Goal: Information Seeking & Learning: Learn about a topic

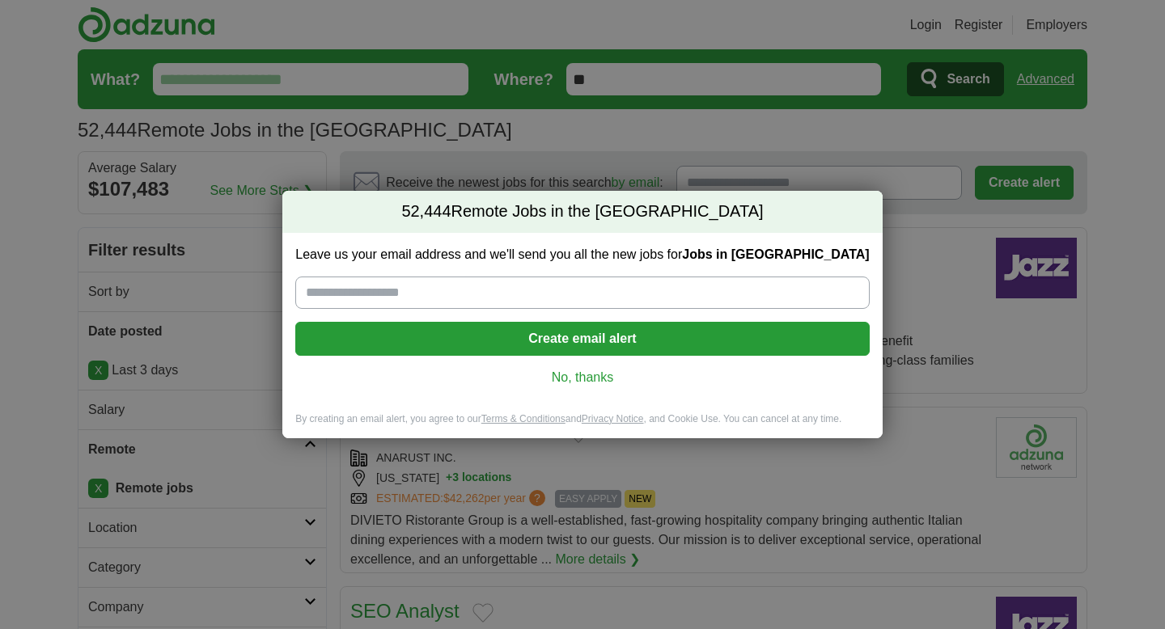
click at [599, 381] on link "No, thanks" at bounding box center [582, 378] width 548 height 18
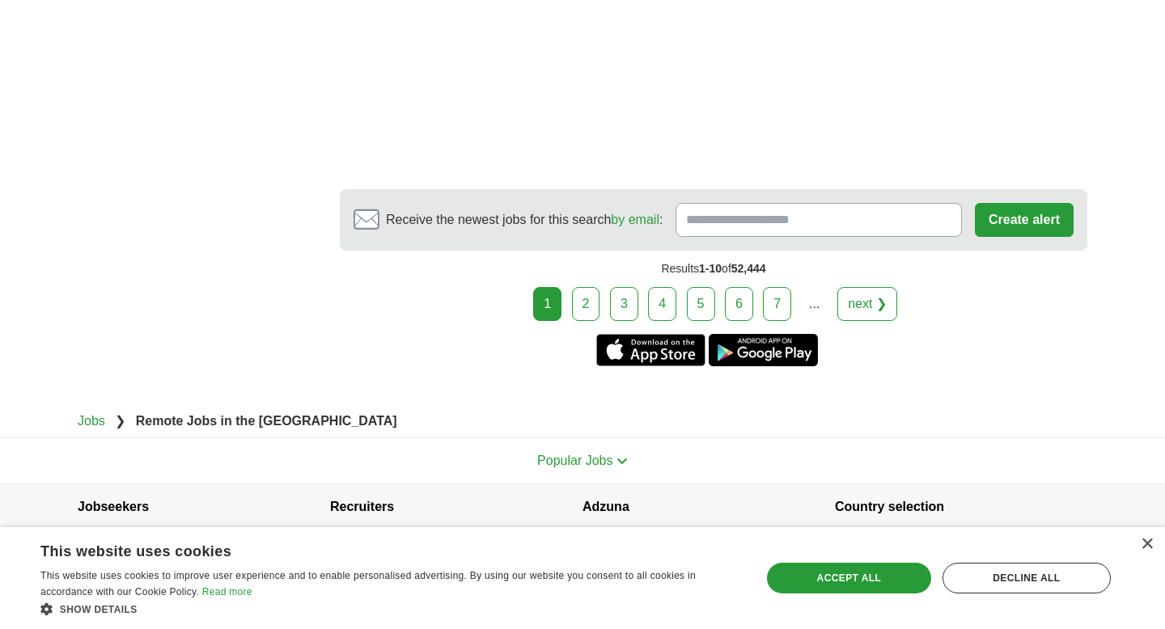
scroll to position [3161, 0]
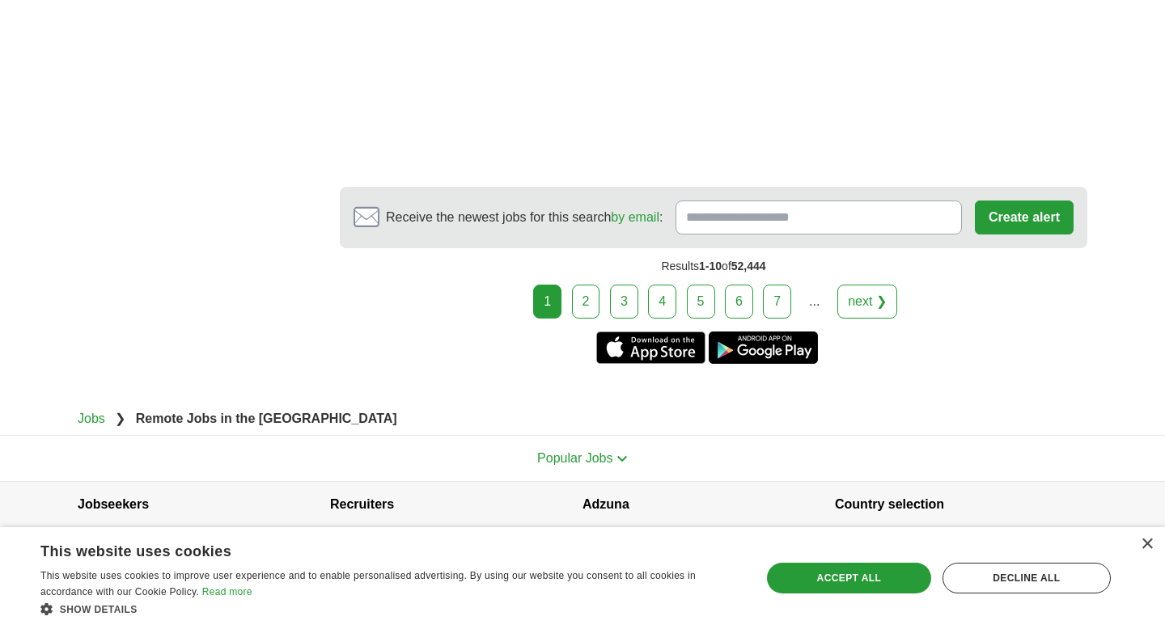
click at [585, 308] on link "2" at bounding box center [586, 302] width 28 height 34
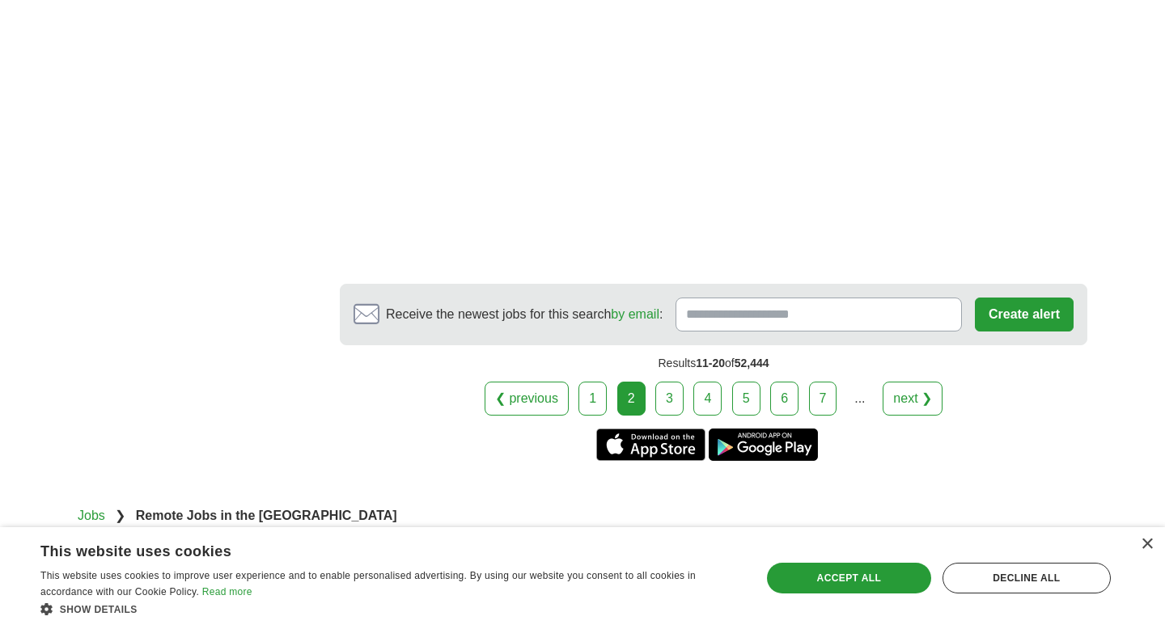
scroll to position [2979, 0]
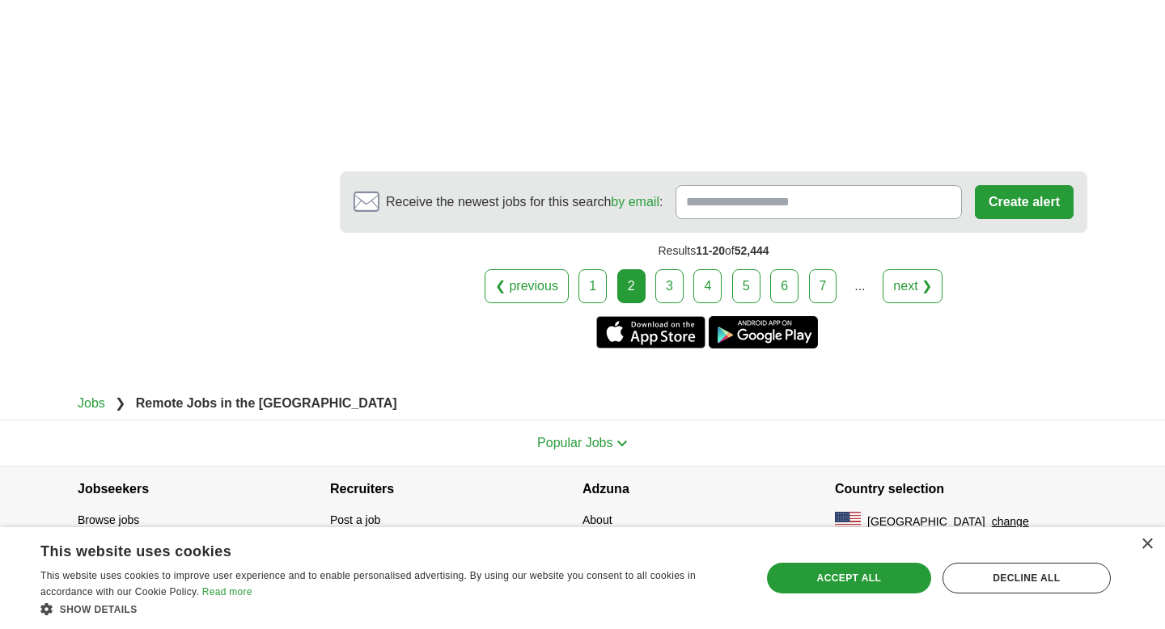
click at [670, 286] on link "3" at bounding box center [669, 286] width 28 height 34
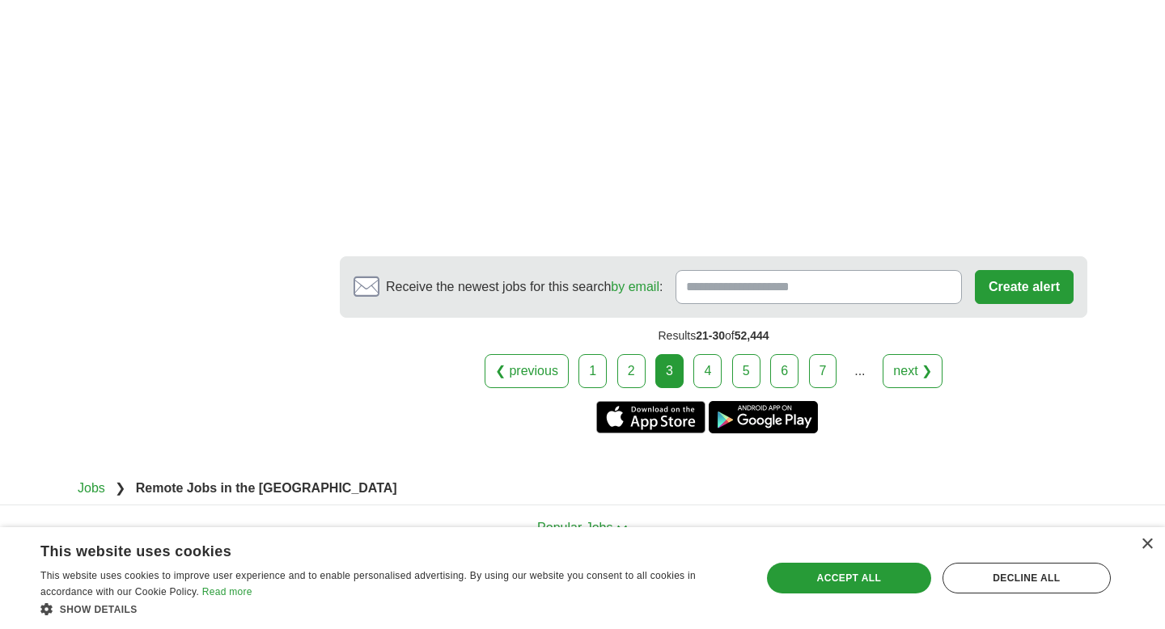
scroll to position [3016, 0]
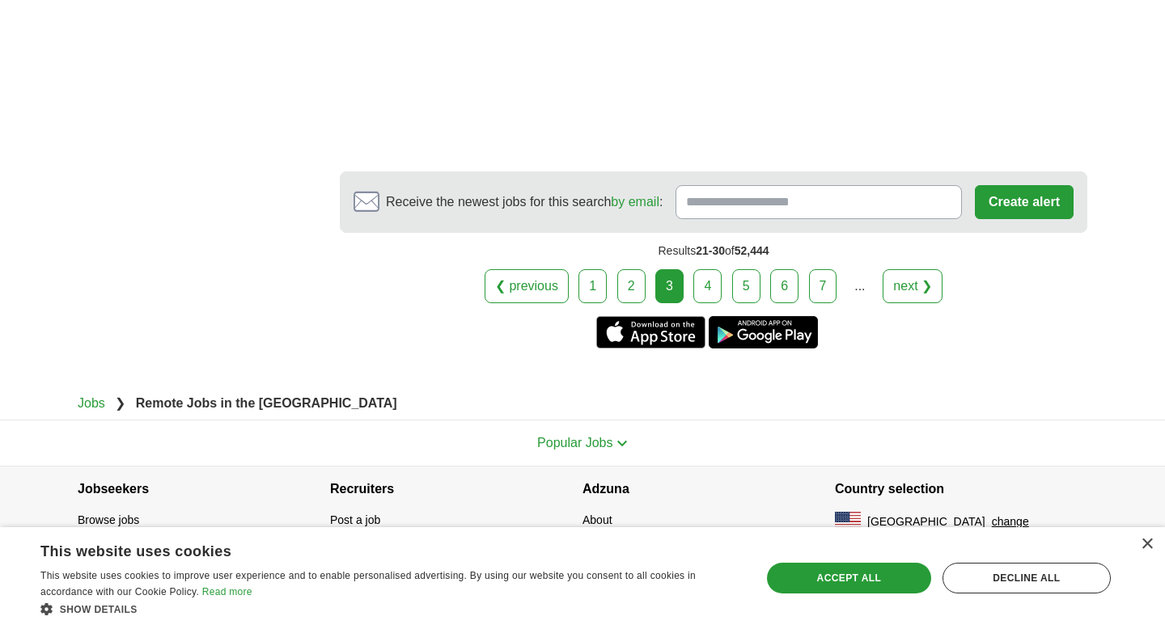
click at [709, 283] on link "4" at bounding box center [707, 286] width 28 height 34
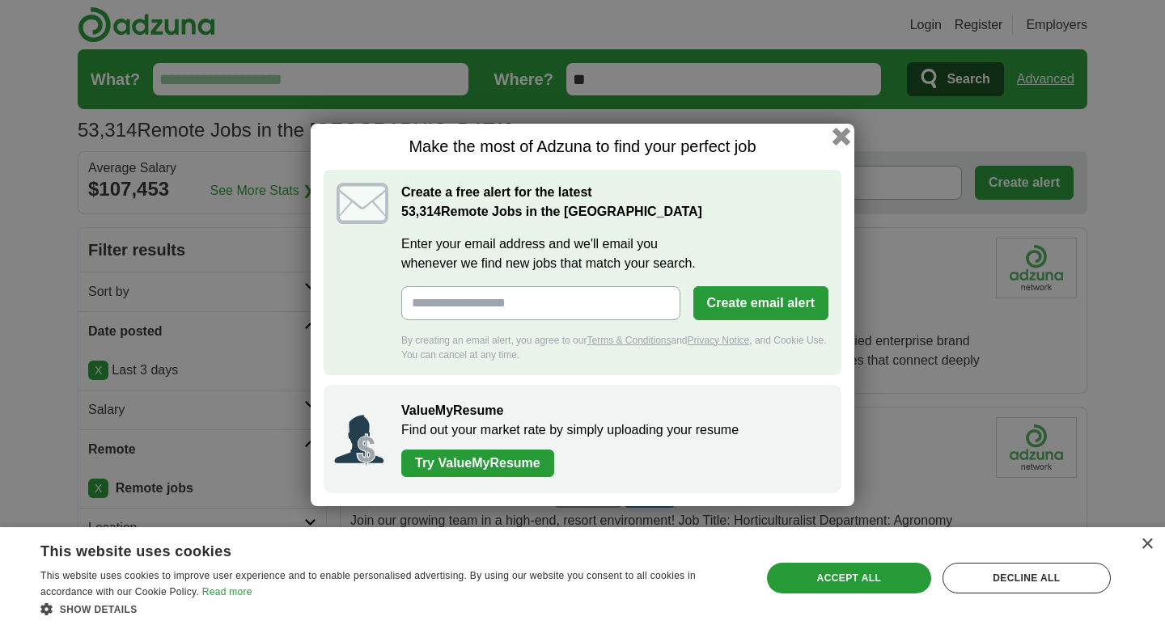
click at [839, 138] on button "button" at bounding box center [841, 136] width 18 height 18
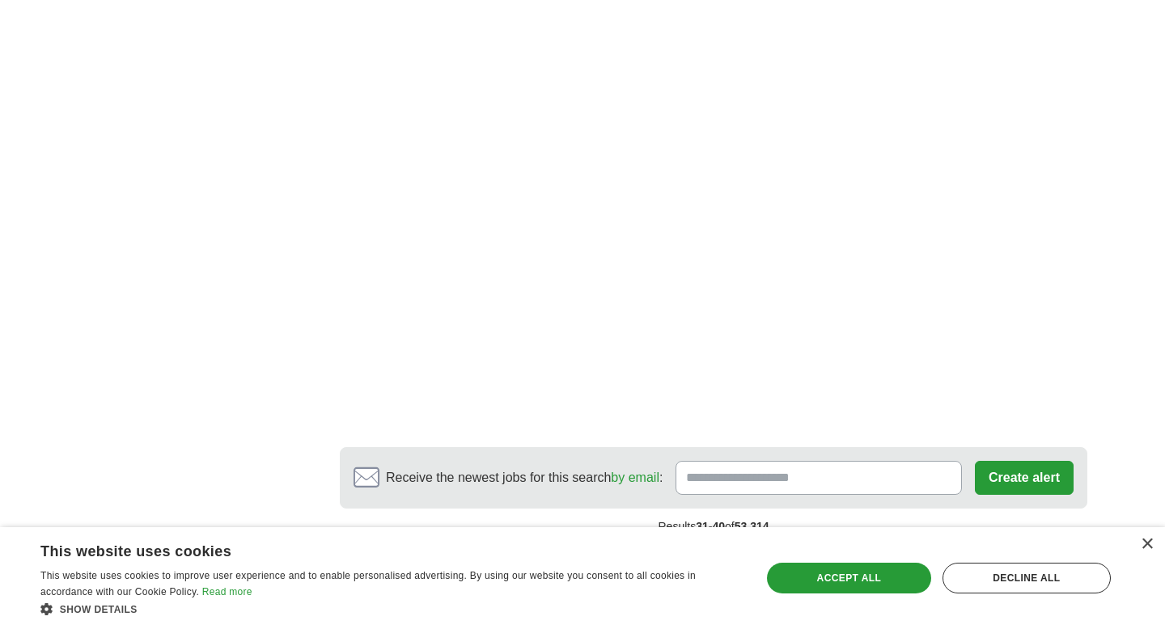
scroll to position [3042, 0]
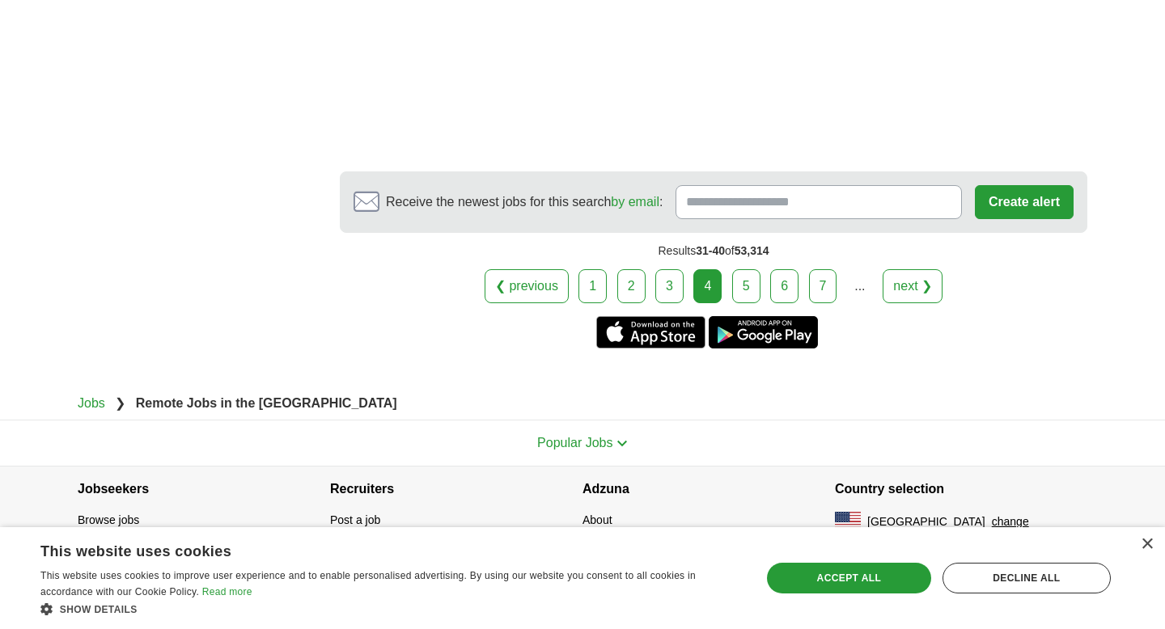
click at [740, 285] on link "5" at bounding box center [746, 286] width 28 height 34
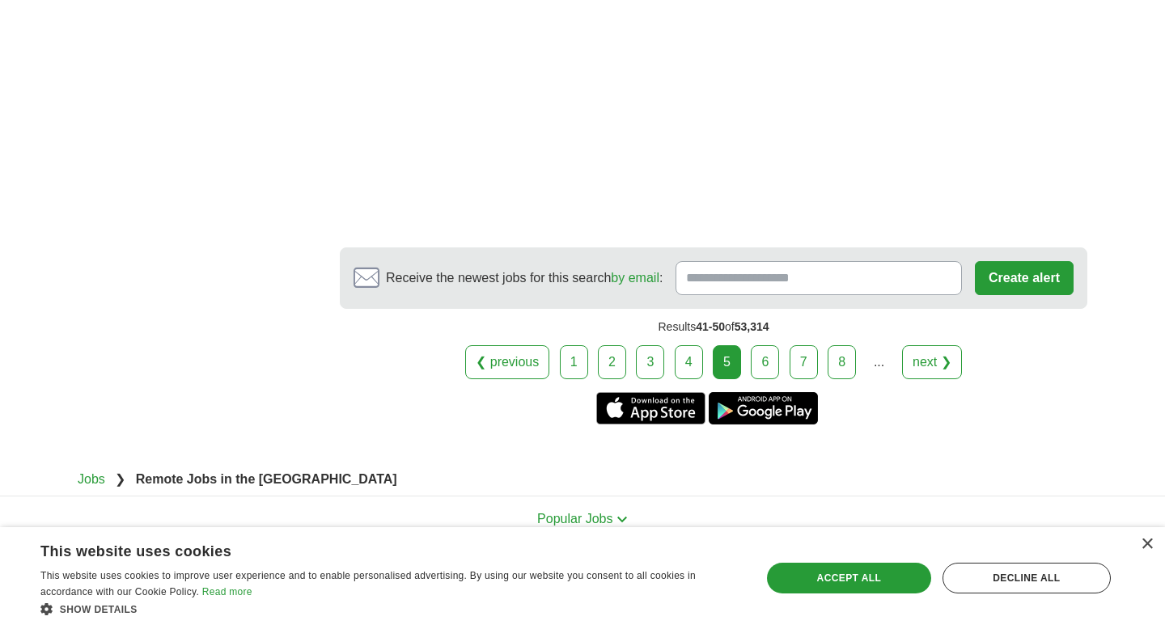
scroll to position [2924, 0]
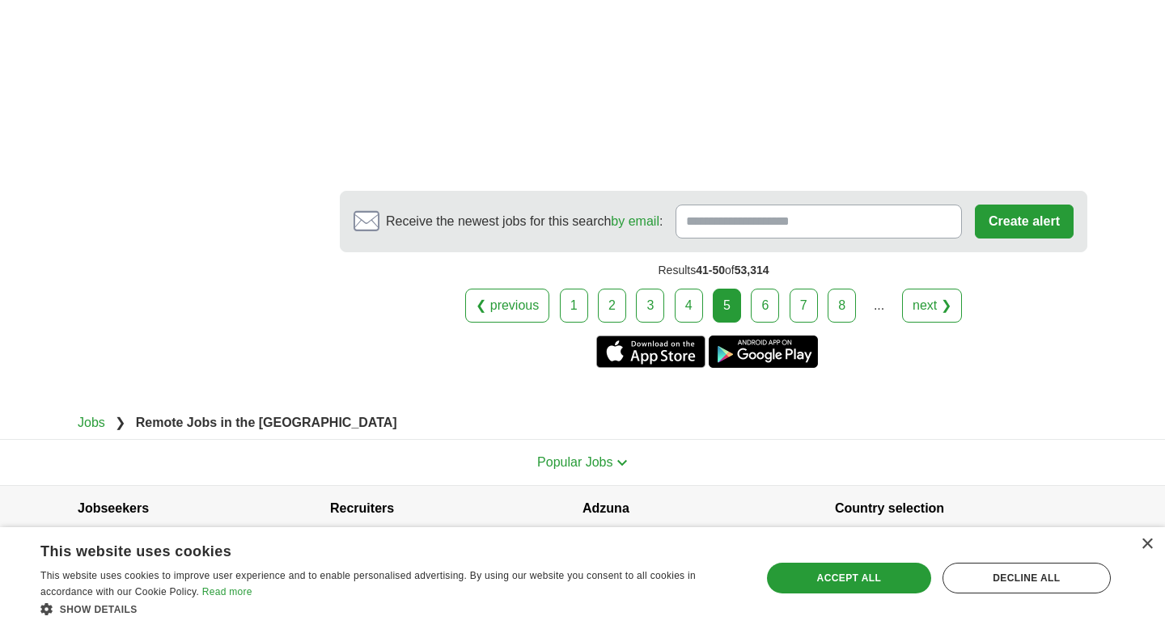
click at [760, 289] on link "6" at bounding box center [765, 306] width 28 height 34
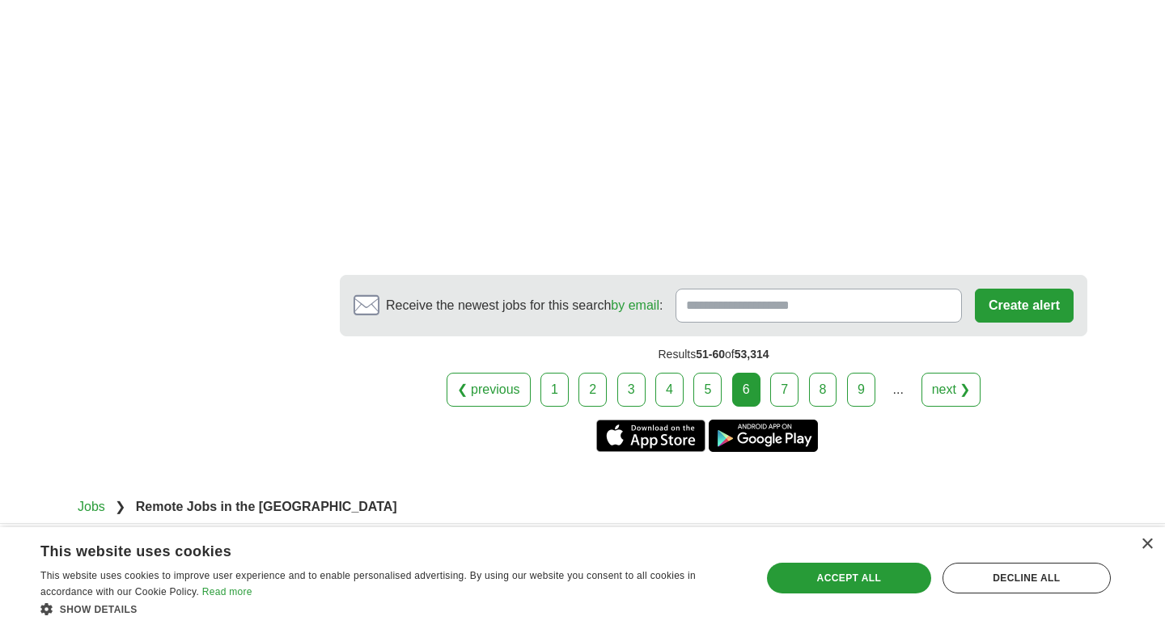
scroll to position [3118, 0]
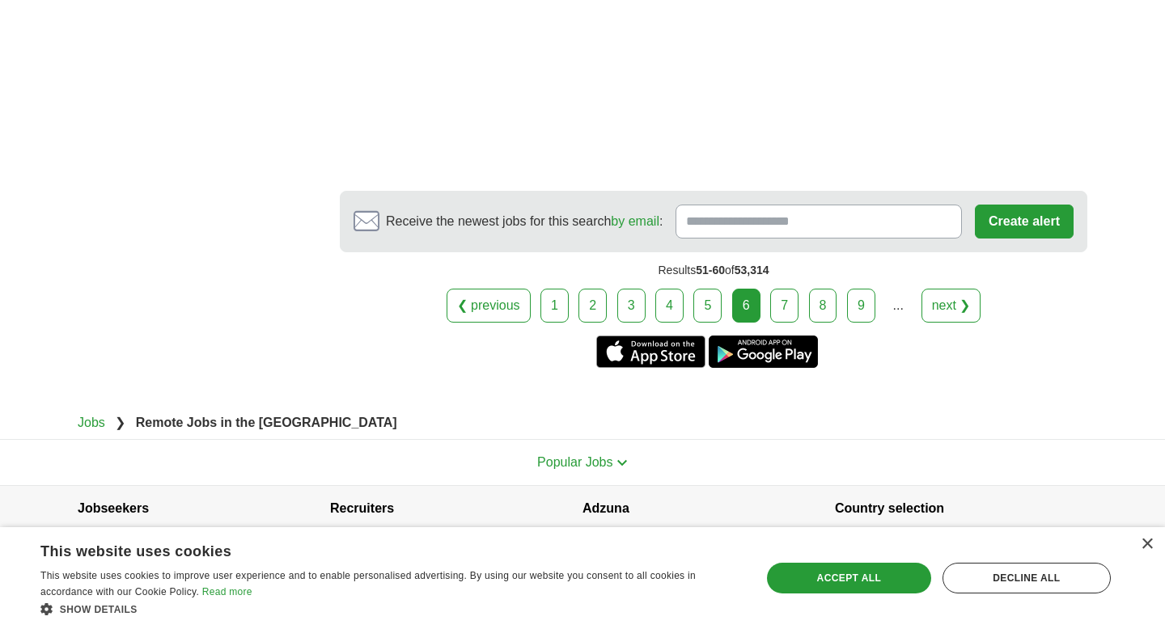
click at [788, 294] on link "7" at bounding box center [784, 306] width 28 height 34
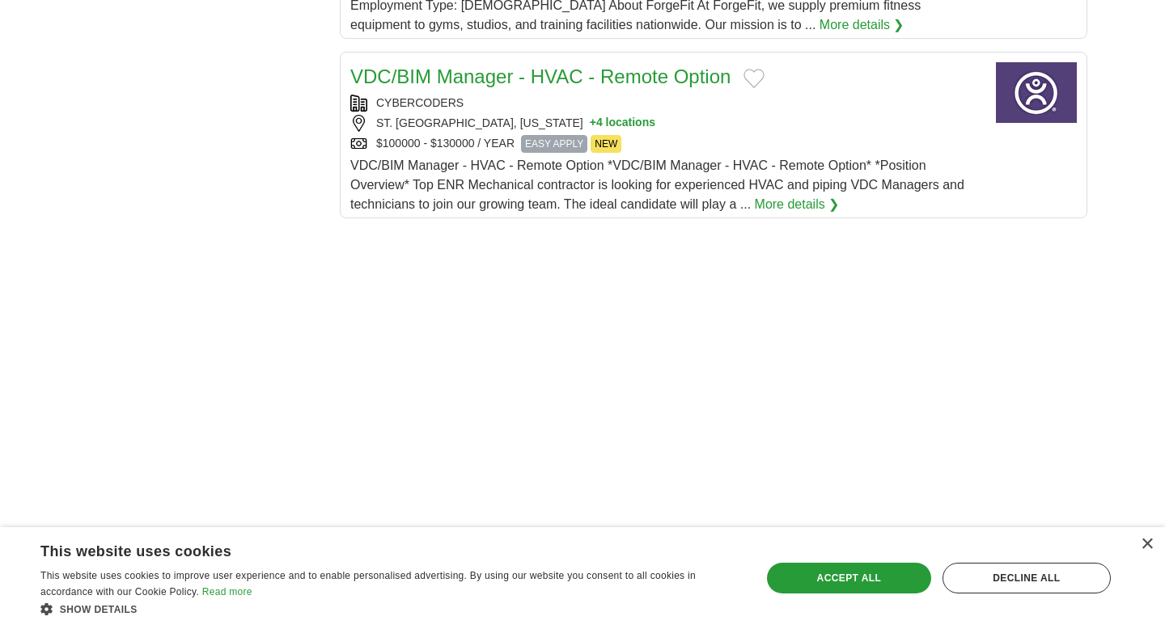
scroll to position [2753, 0]
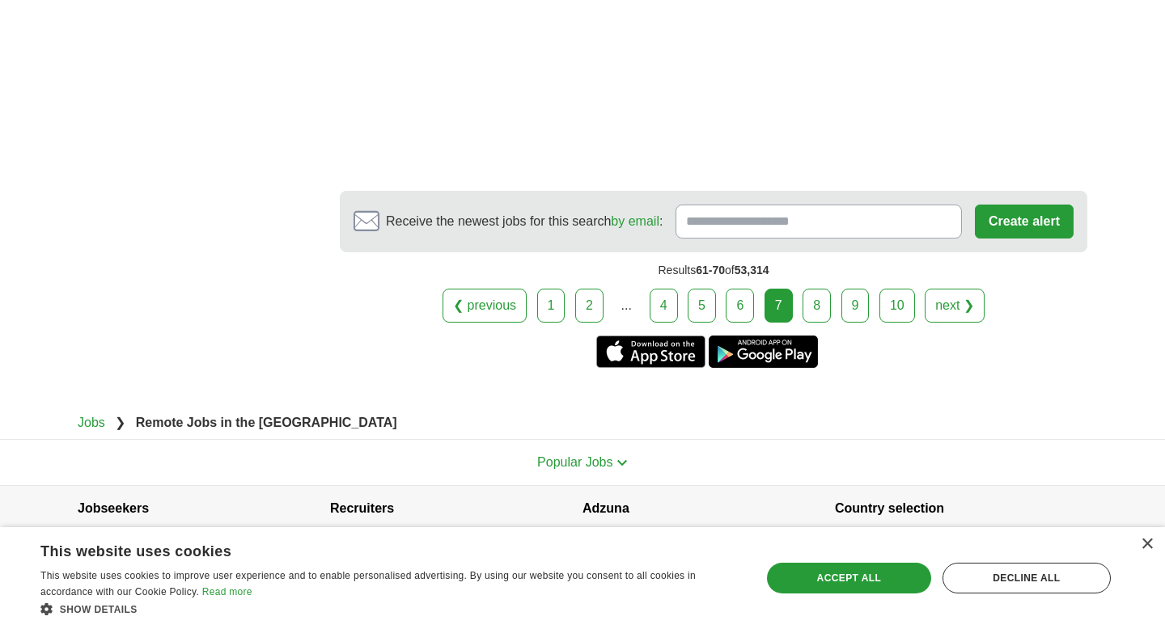
click at [811, 291] on link "8" at bounding box center [816, 306] width 28 height 34
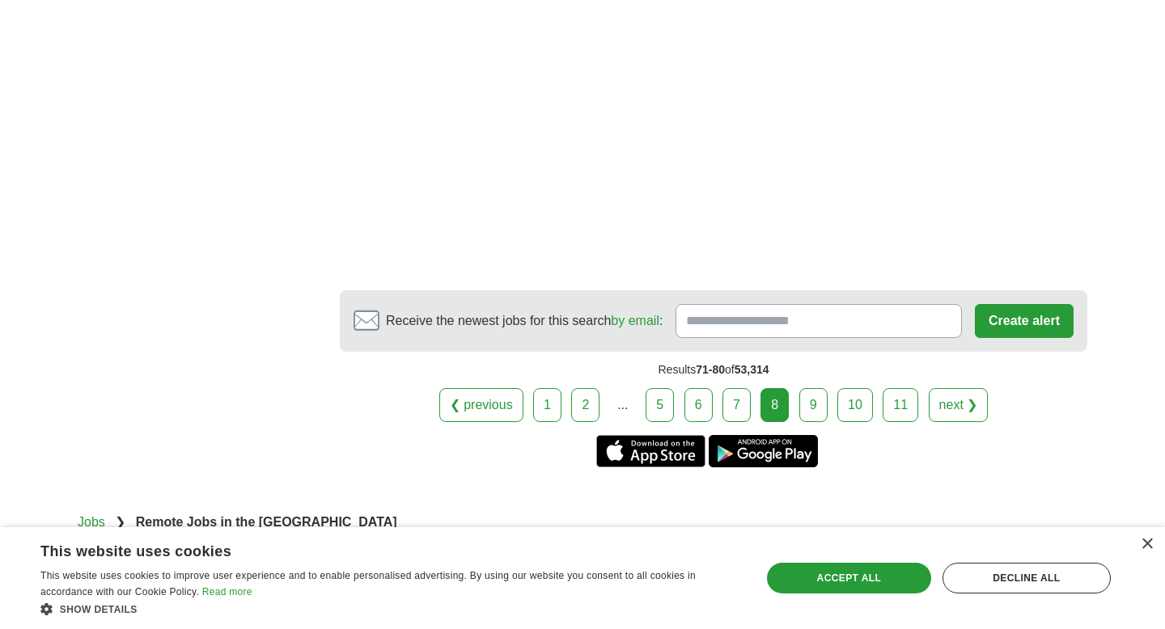
scroll to position [3009, 0]
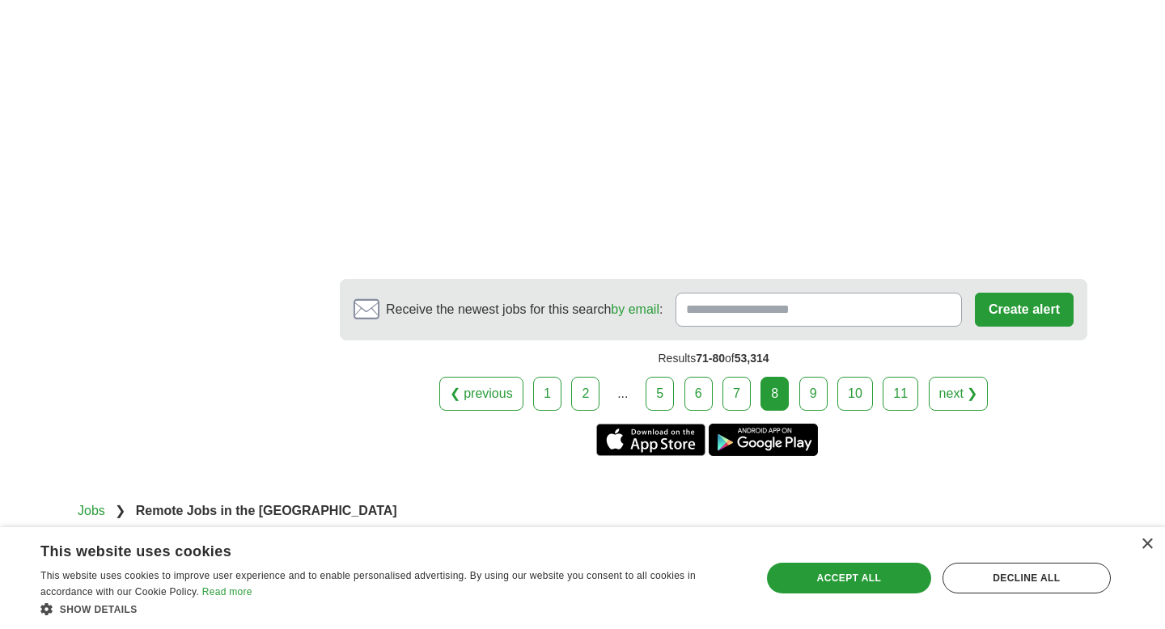
click at [807, 377] on link "9" at bounding box center [813, 394] width 28 height 34
click at [817, 377] on link "9" at bounding box center [813, 394] width 28 height 34
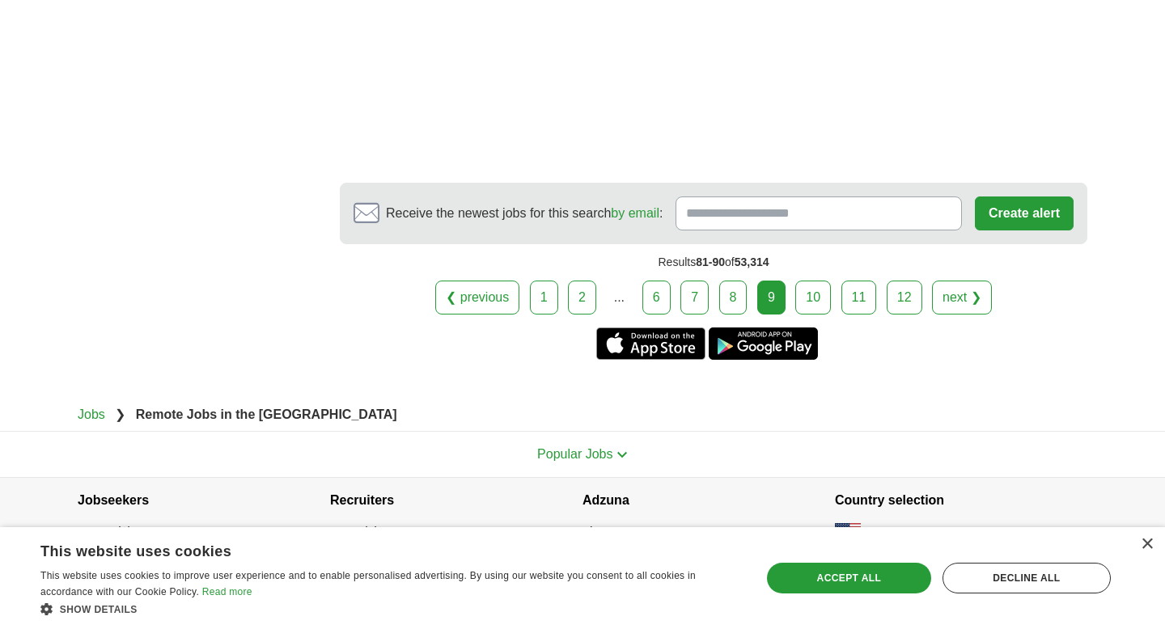
scroll to position [2901, 0]
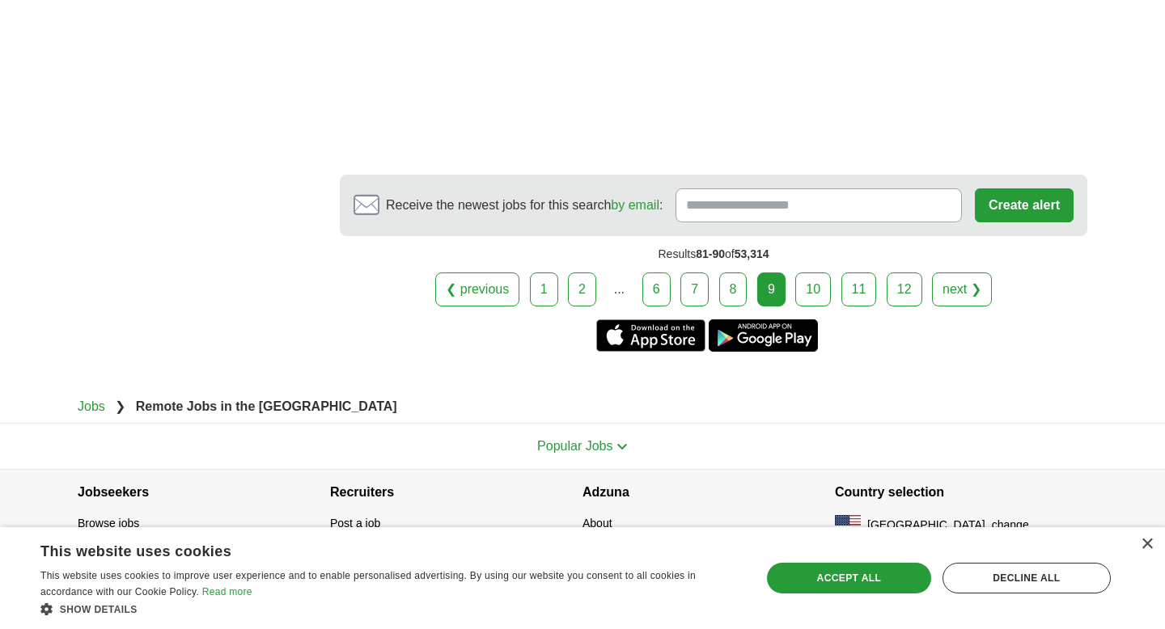
click at [807, 284] on link "10" at bounding box center [813, 290] width 36 height 34
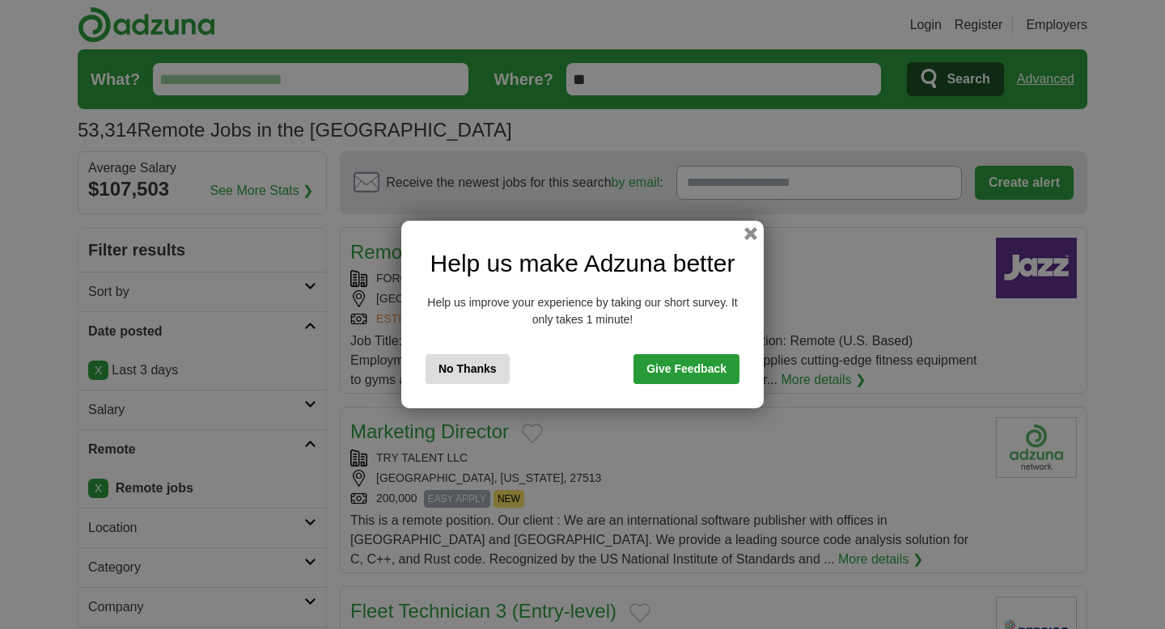
click at [474, 370] on button "No Thanks" at bounding box center [467, 369] width 84 height 30
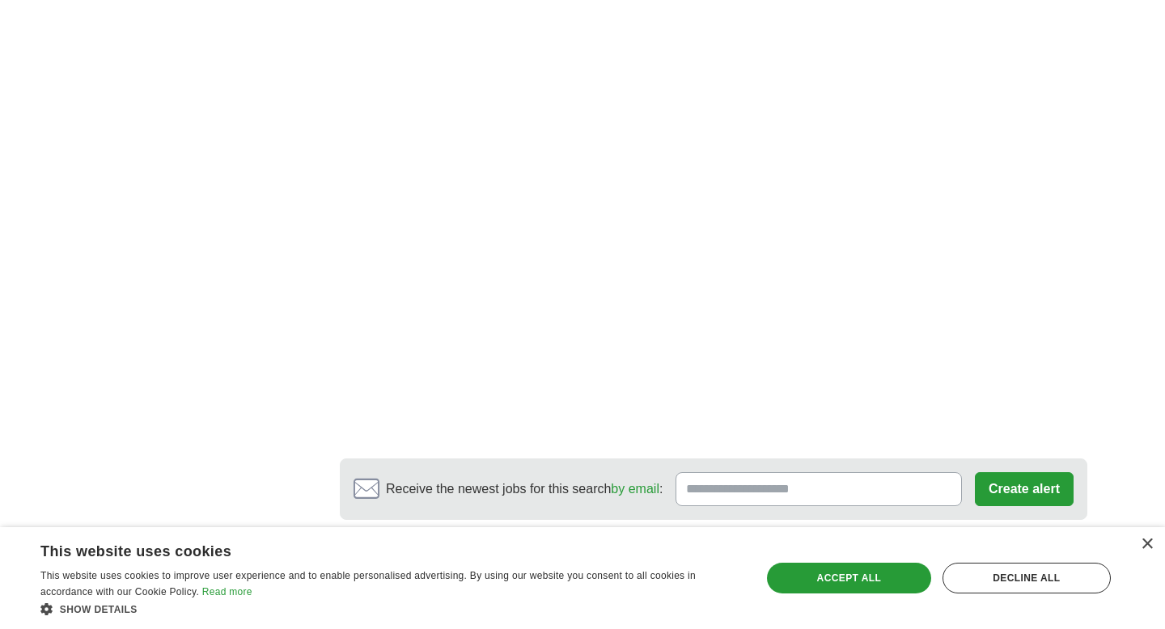
scroll to position [2903, 0]
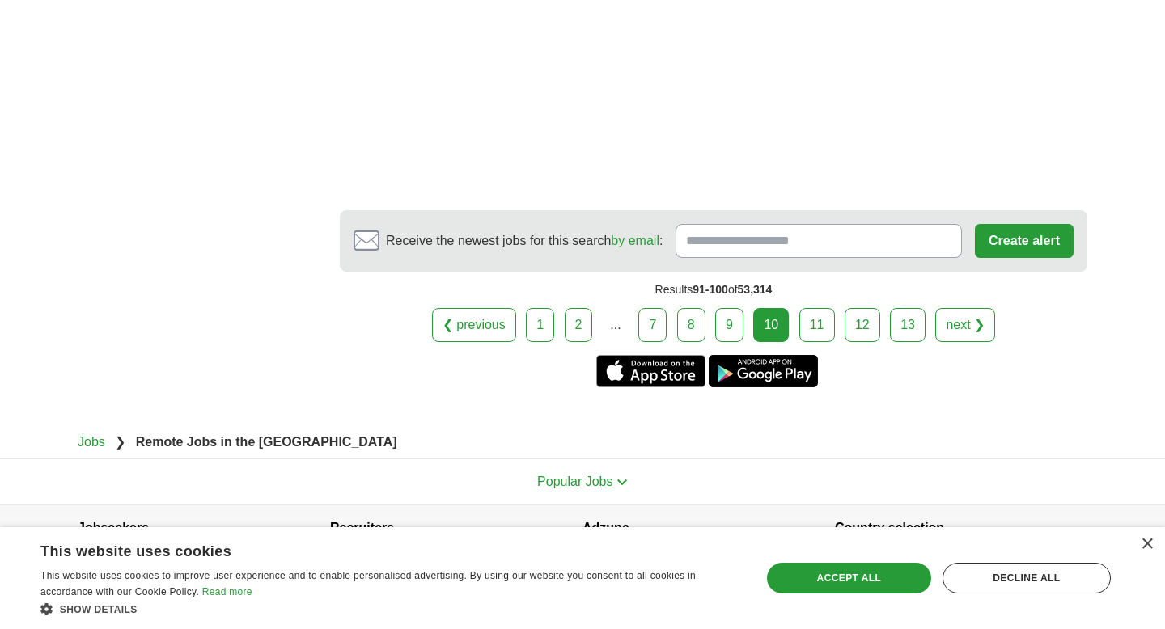
click at [819, 308] on link "11" at bounding box center [817, 325] width 36 height 34
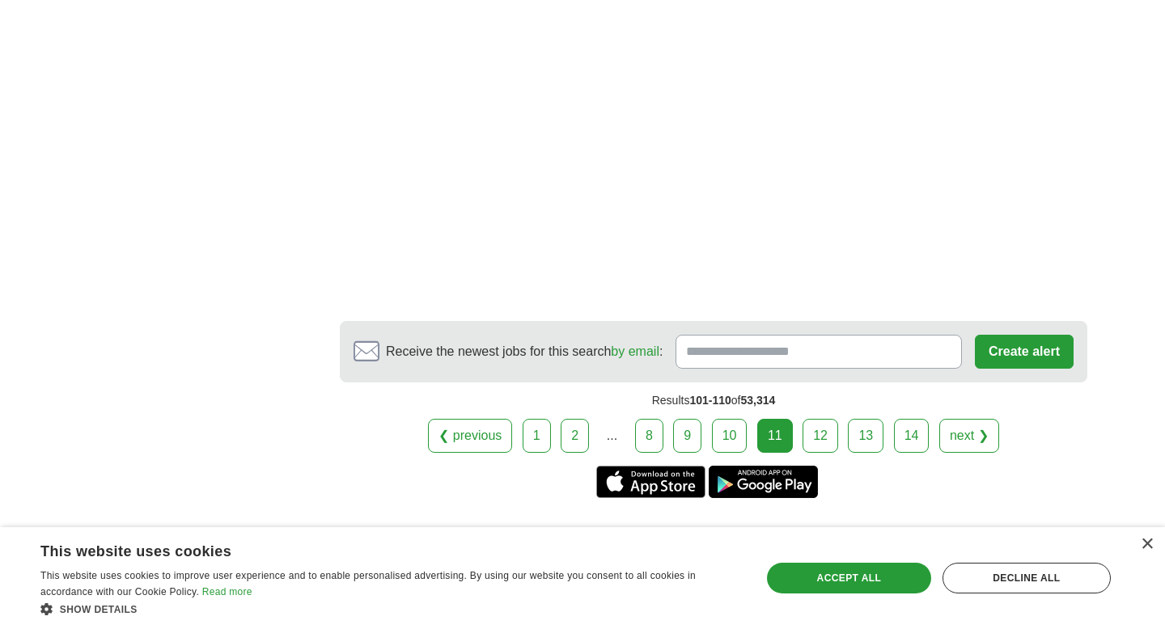
scroll to position [2882, 0]
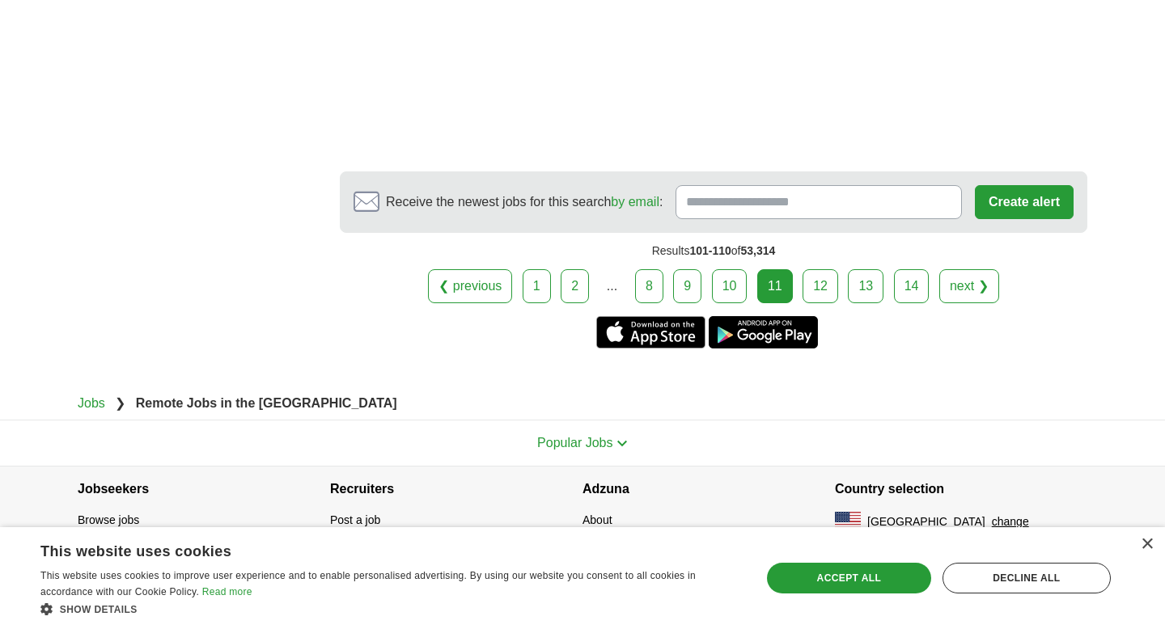
click at [819, 291] on link "12" at bounding box center [820, 286] width 36 height 34
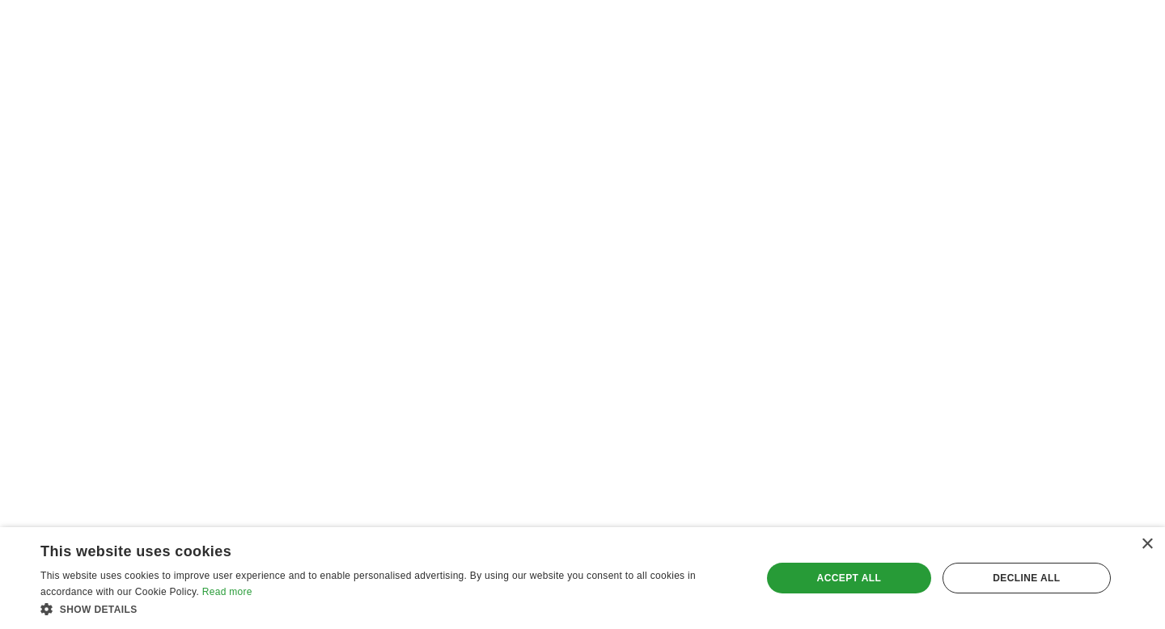
scroll to position [2740, 0]
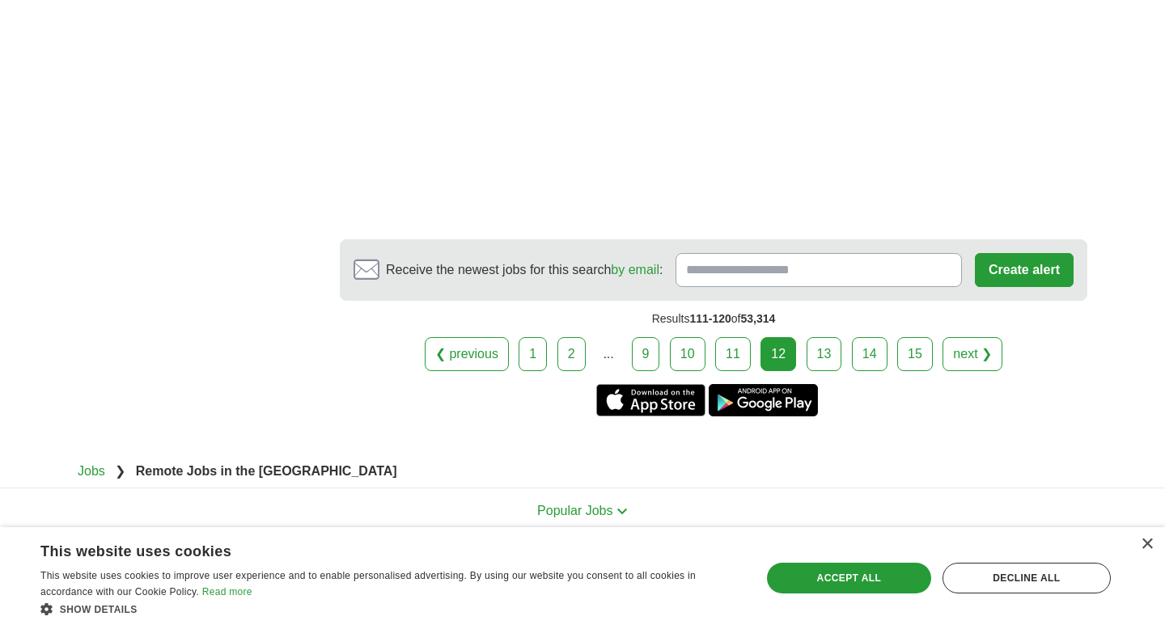
click at [822, 337] on link "13" at bounding box center [824, 354] width 36 height 34
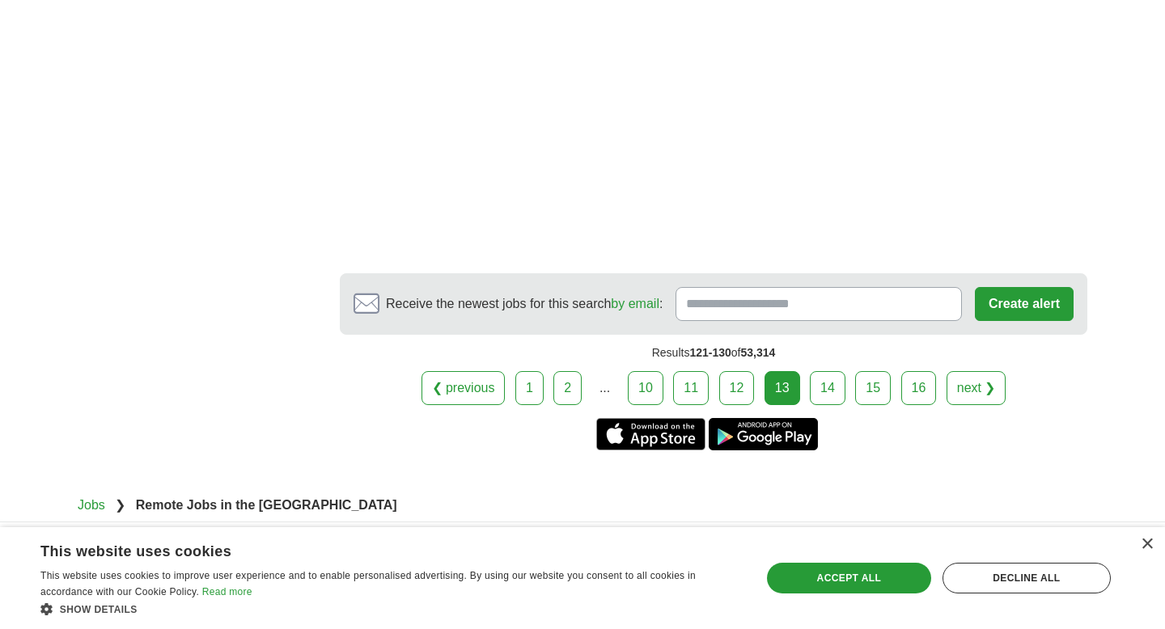
scroll to position [2830, 0]
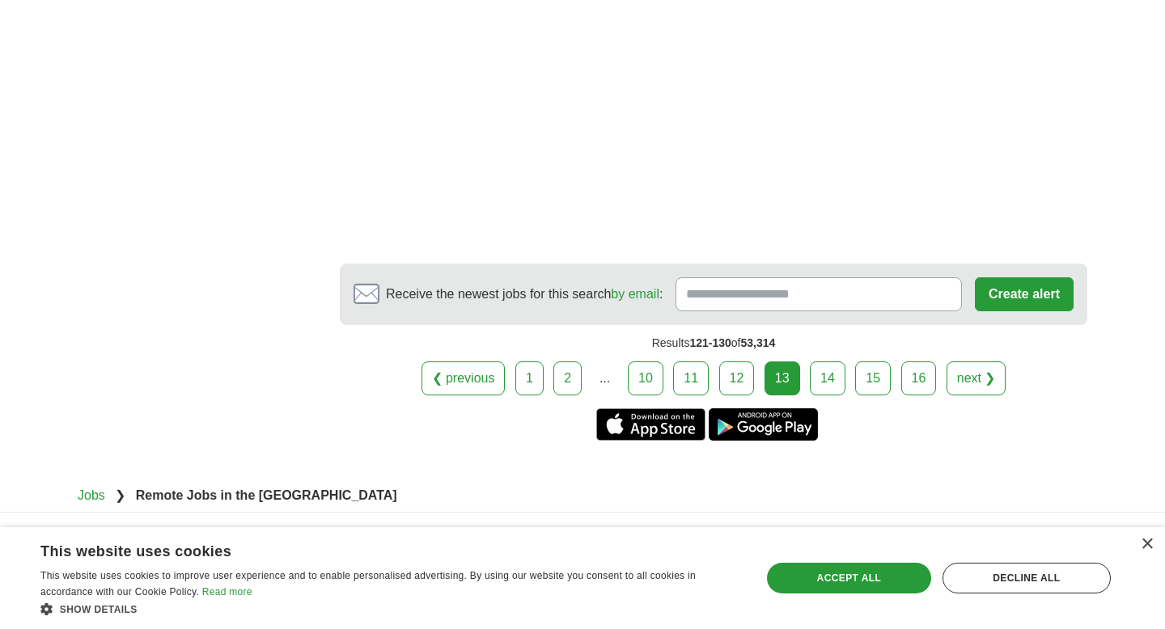
click at [827, 362] on link "14" at bounding box center [828, 379] width 36 height 34
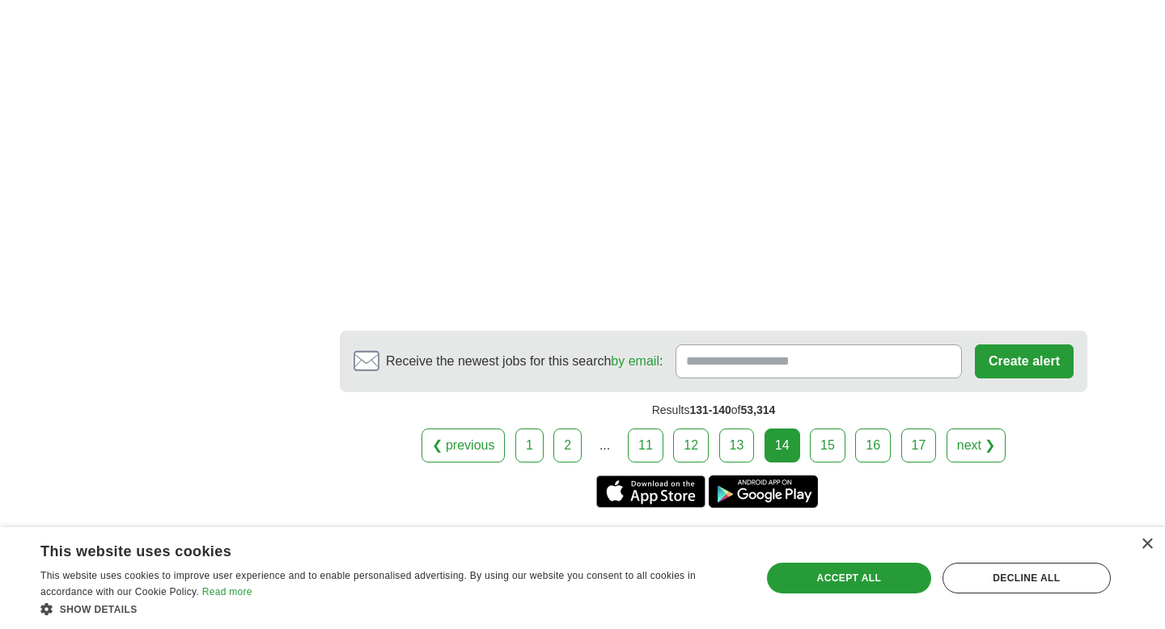
scroll to position [2660, 0]
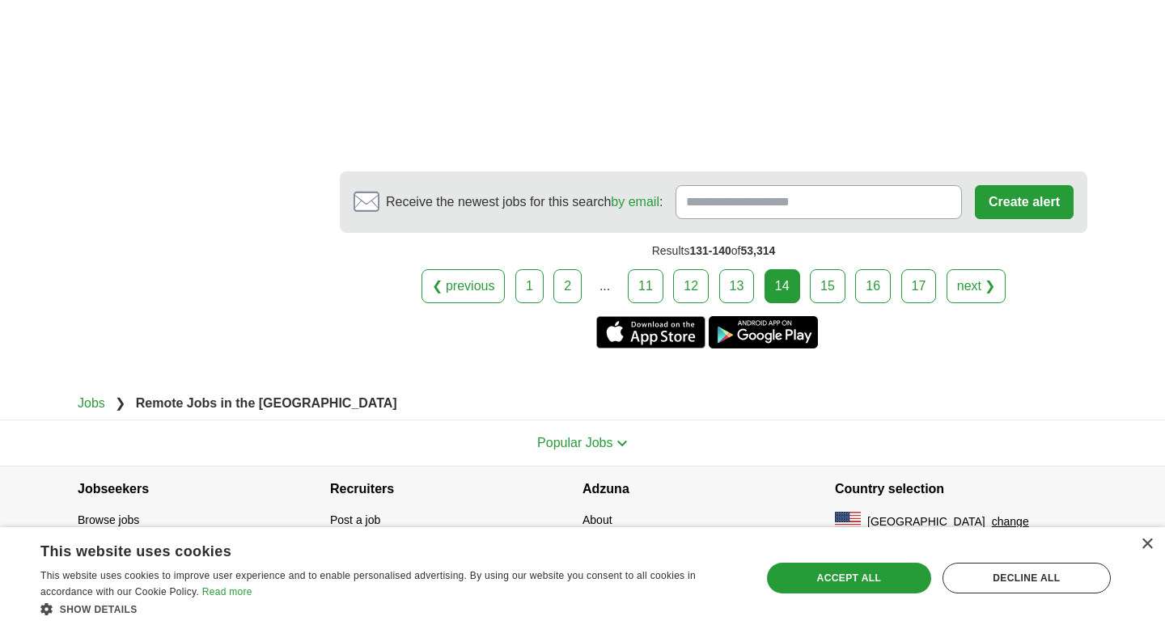
click at [832, 290] on link "15" at bounding box center [828, 286] width 36 height 34
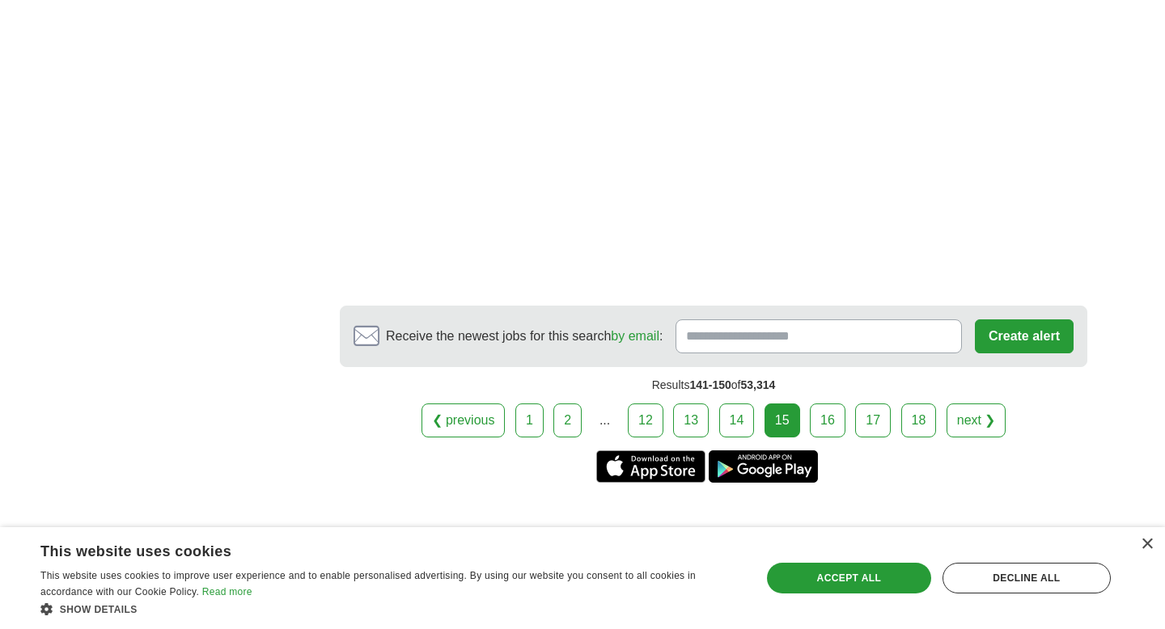
scroll to position [3012, 0]
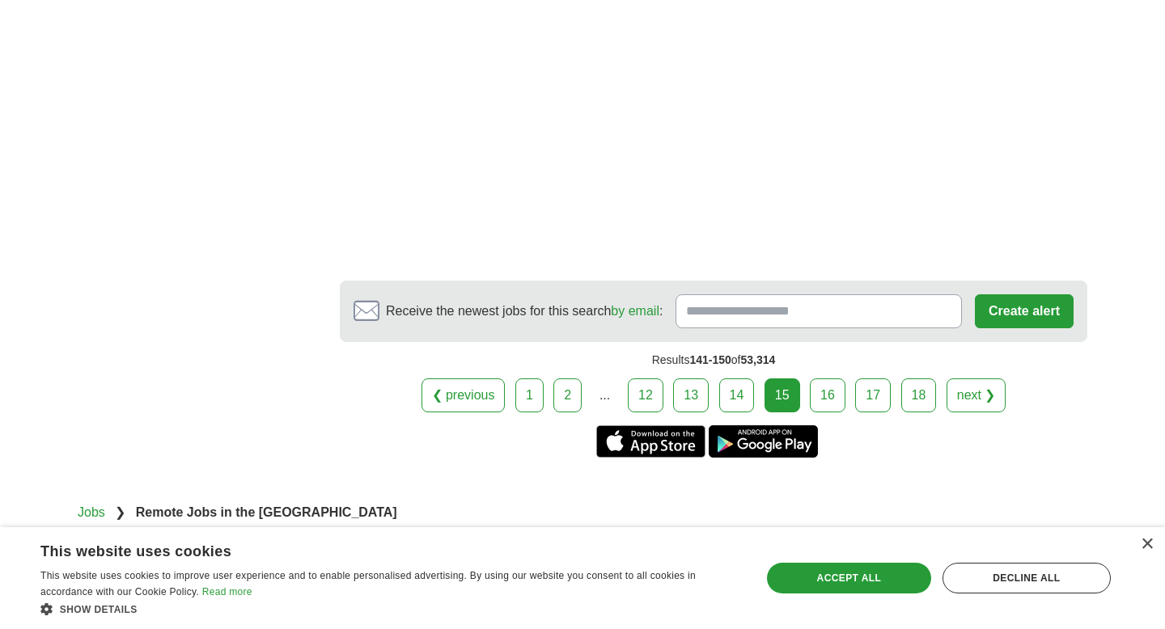
click at [832, 381] on link "16" at bounding box center [828, 396] width 36 height 34
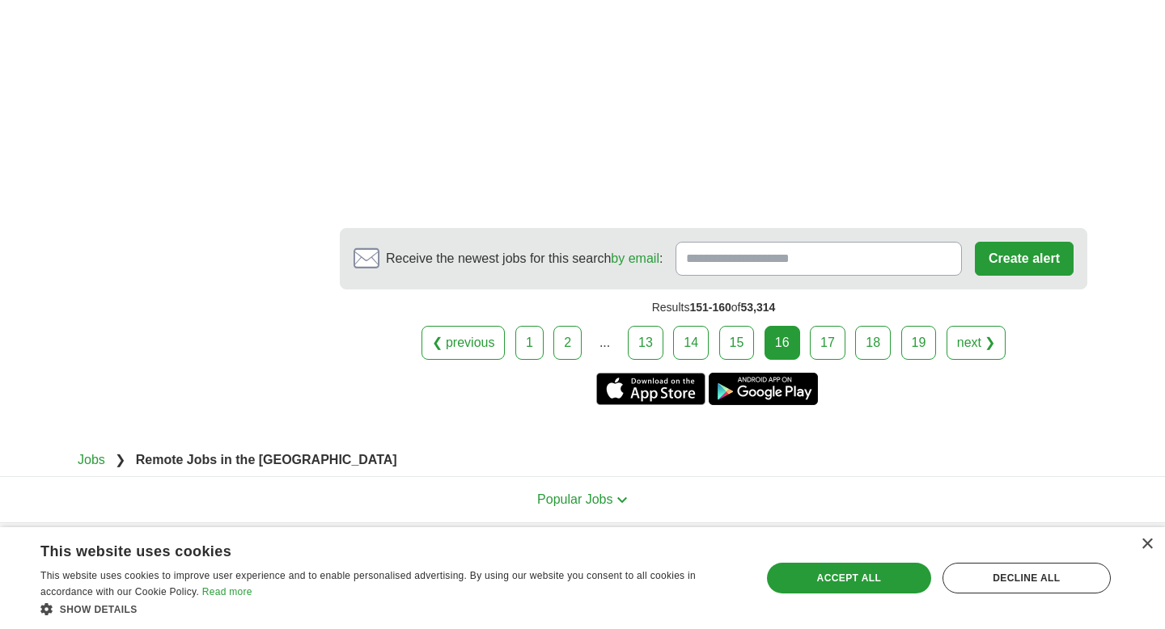
scroll to position [2814, 0]
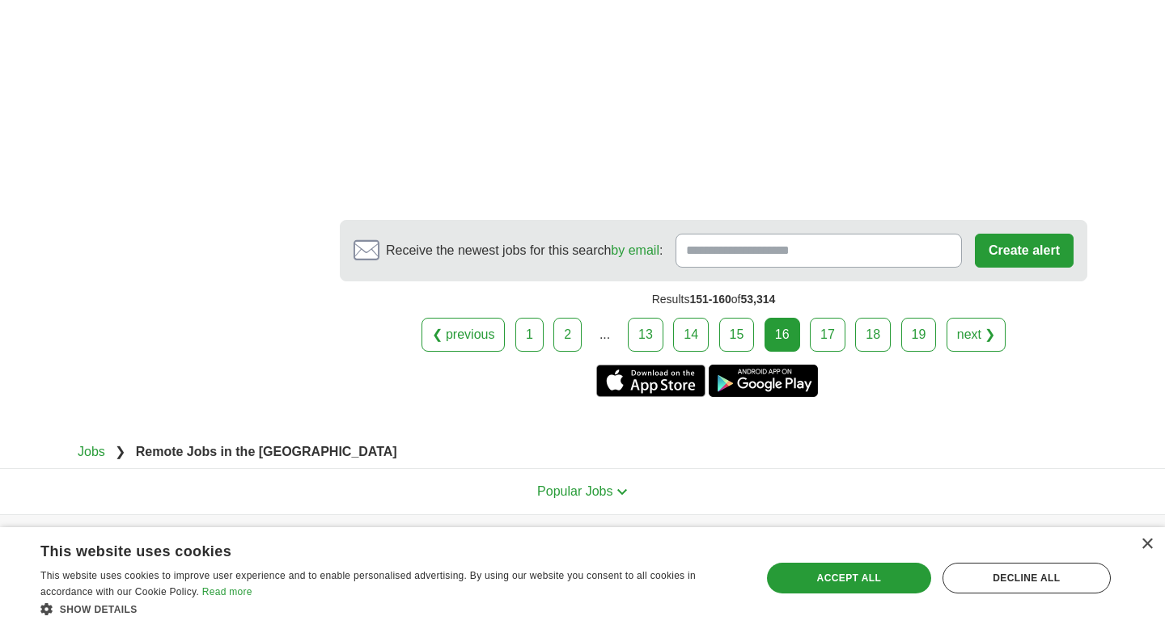
click at [832, 318] on link "17" at bounding box center [828, 335] width 36 height 34
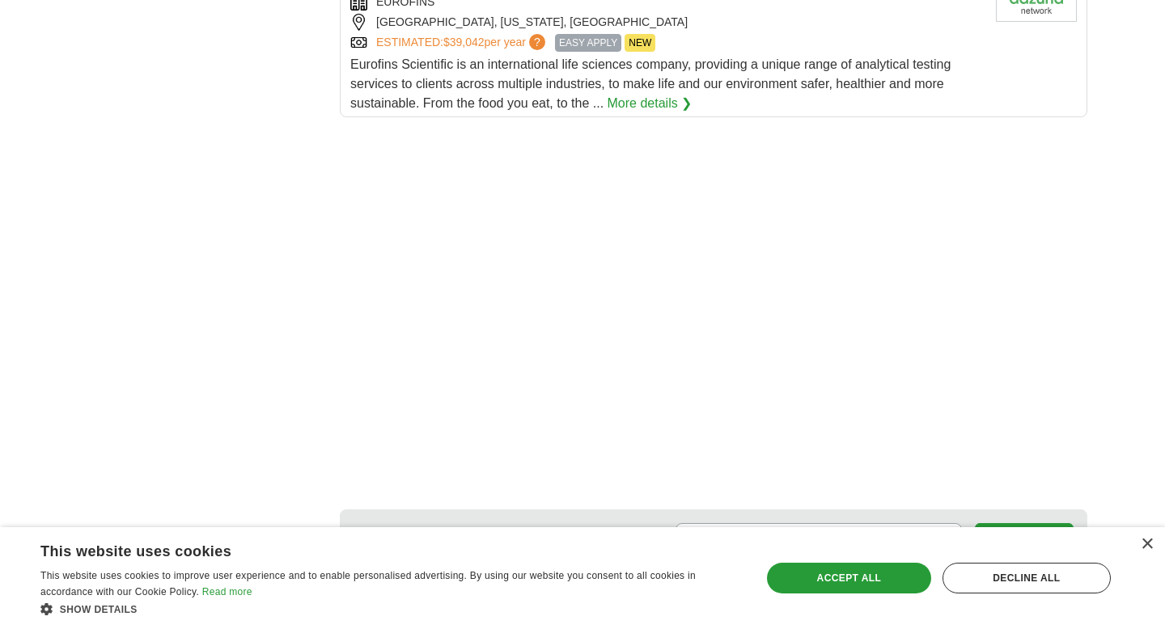
scroll to position [2379, 0]
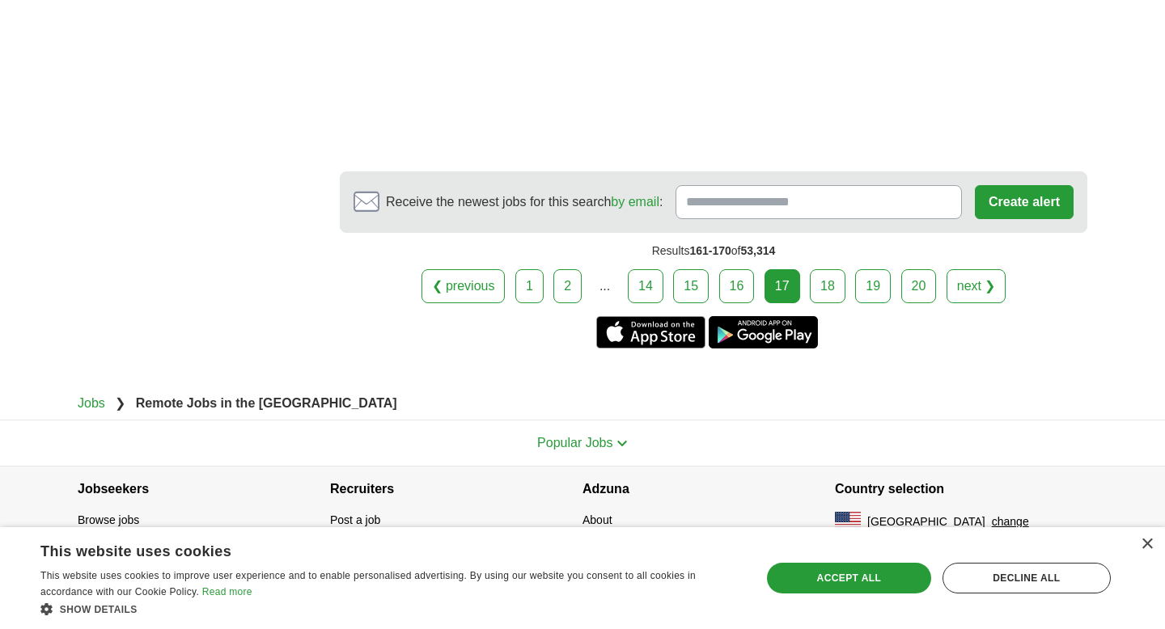
click at [826, 286] on link "18" at bounding box center [828, 286] width 36 height 34
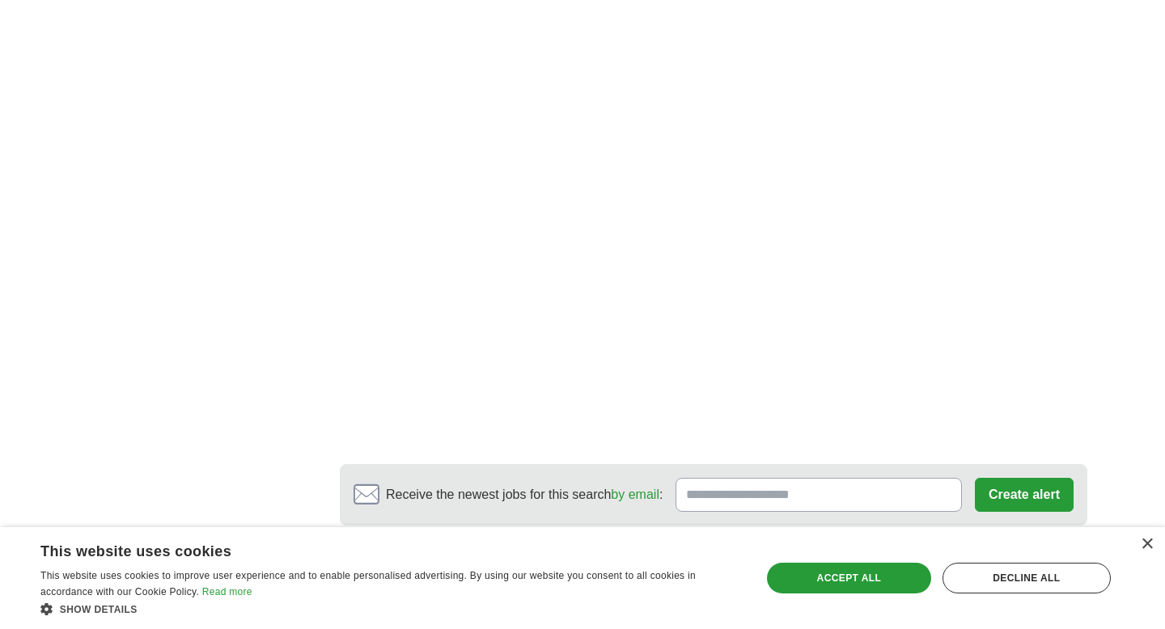
scroll to position [3062, 0]
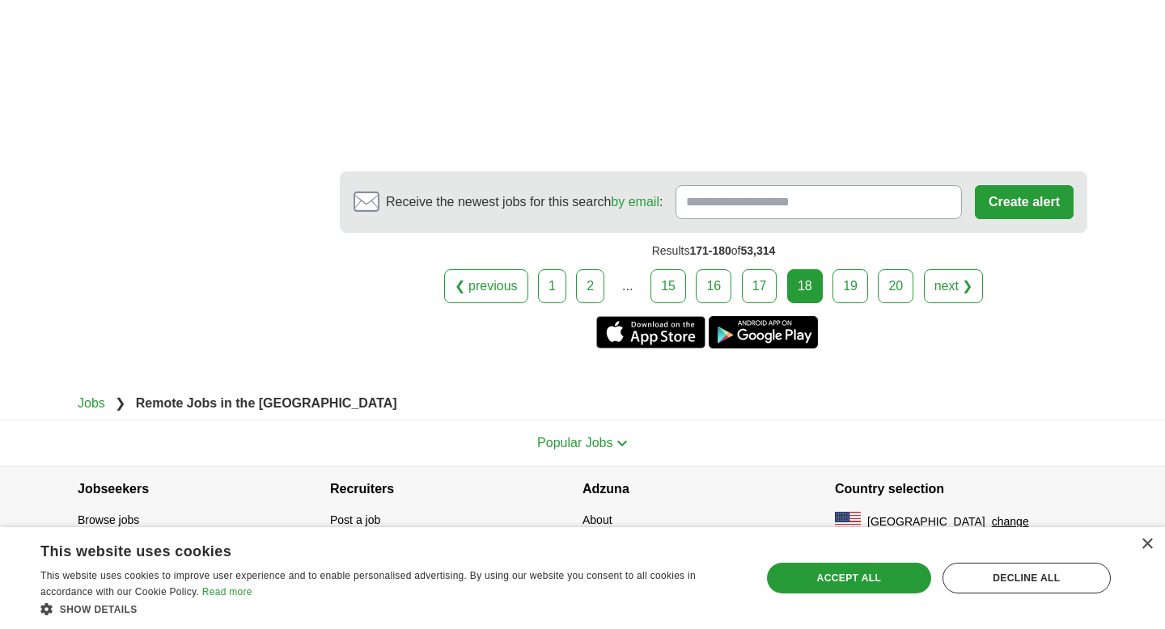
click at [846, 289] on link "19" at bounding box center [850, 286] width 36 height 34
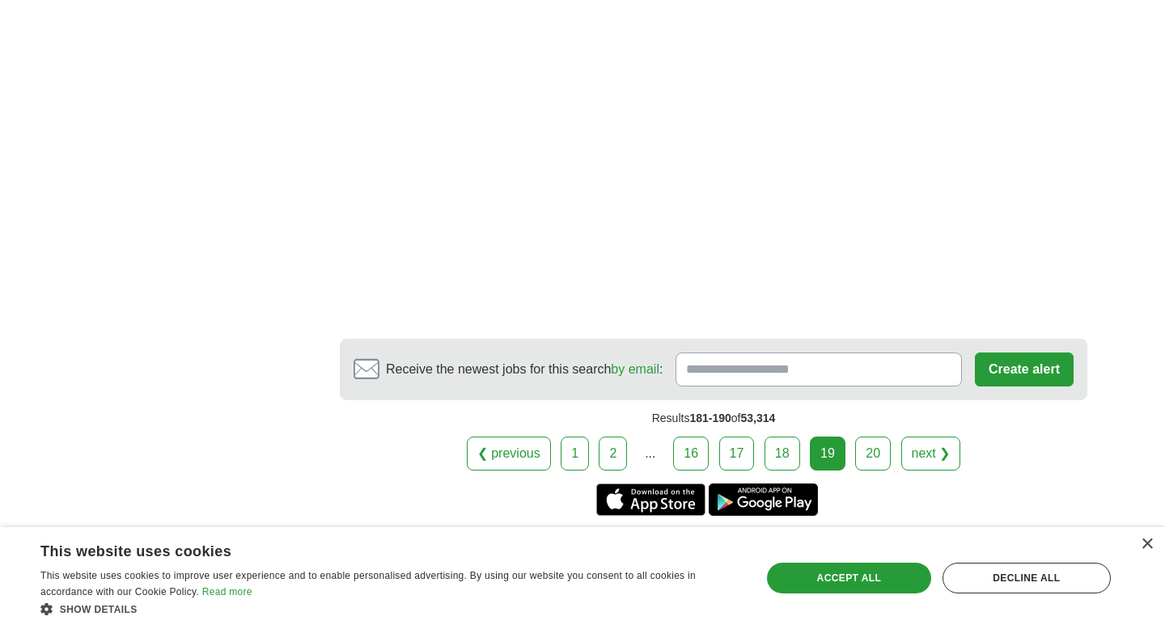
scroll to position [3121, 0]
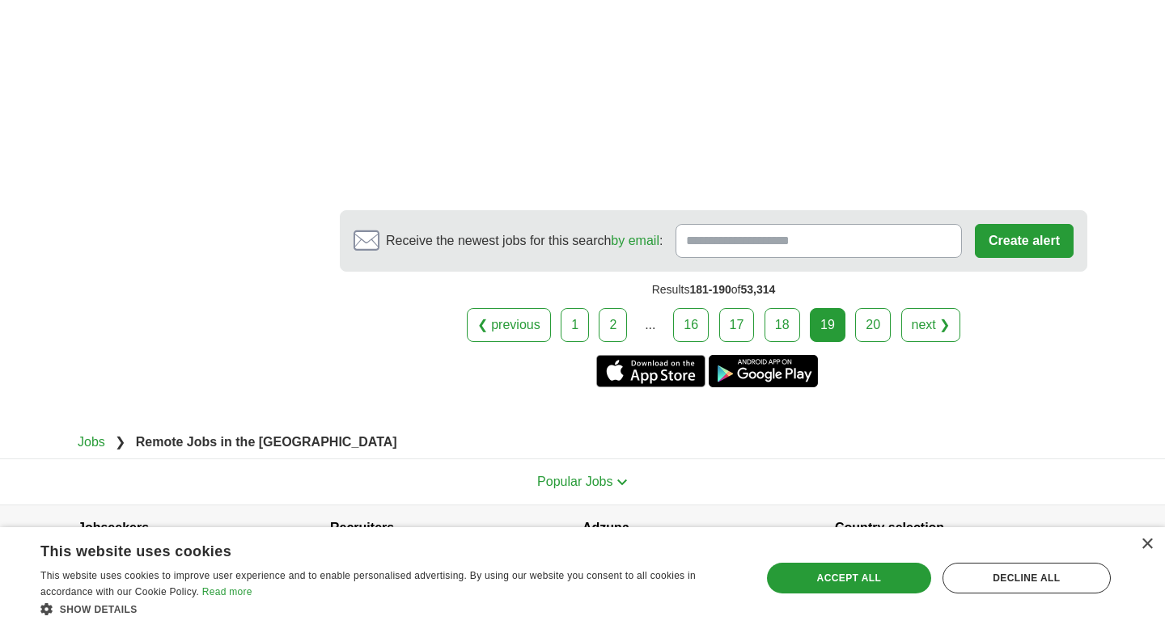
click at [865, 308] on link "20" at bounding box center [873, 325] width 36 height 34
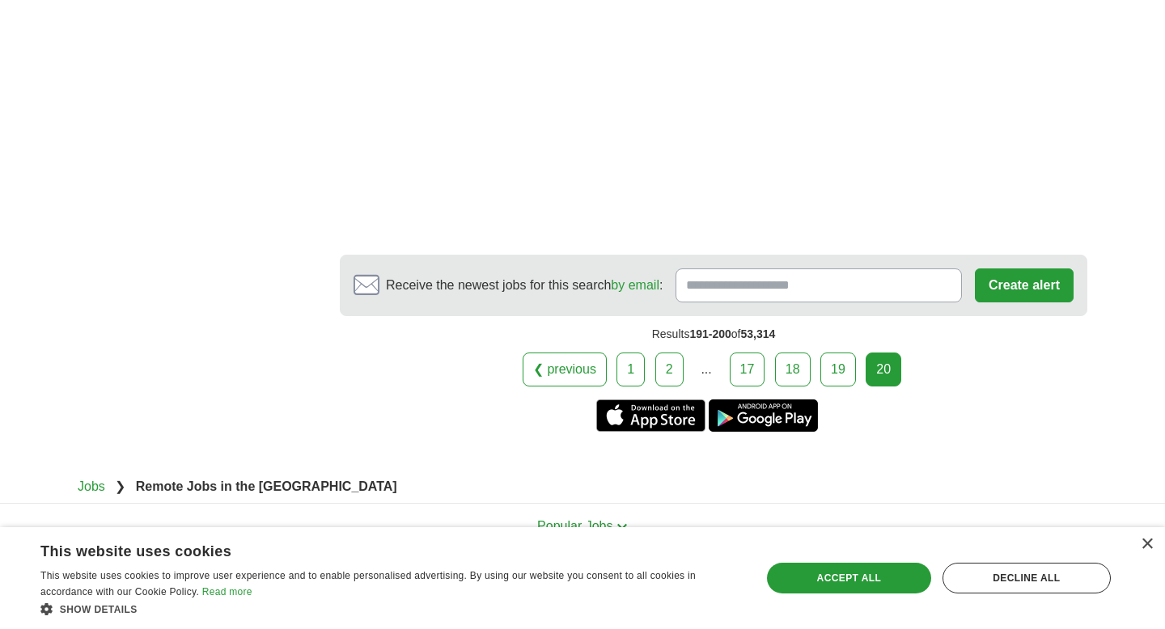
scroll to position [3073, 0]
